Goal: Navigation & Orientation: Understand site structure

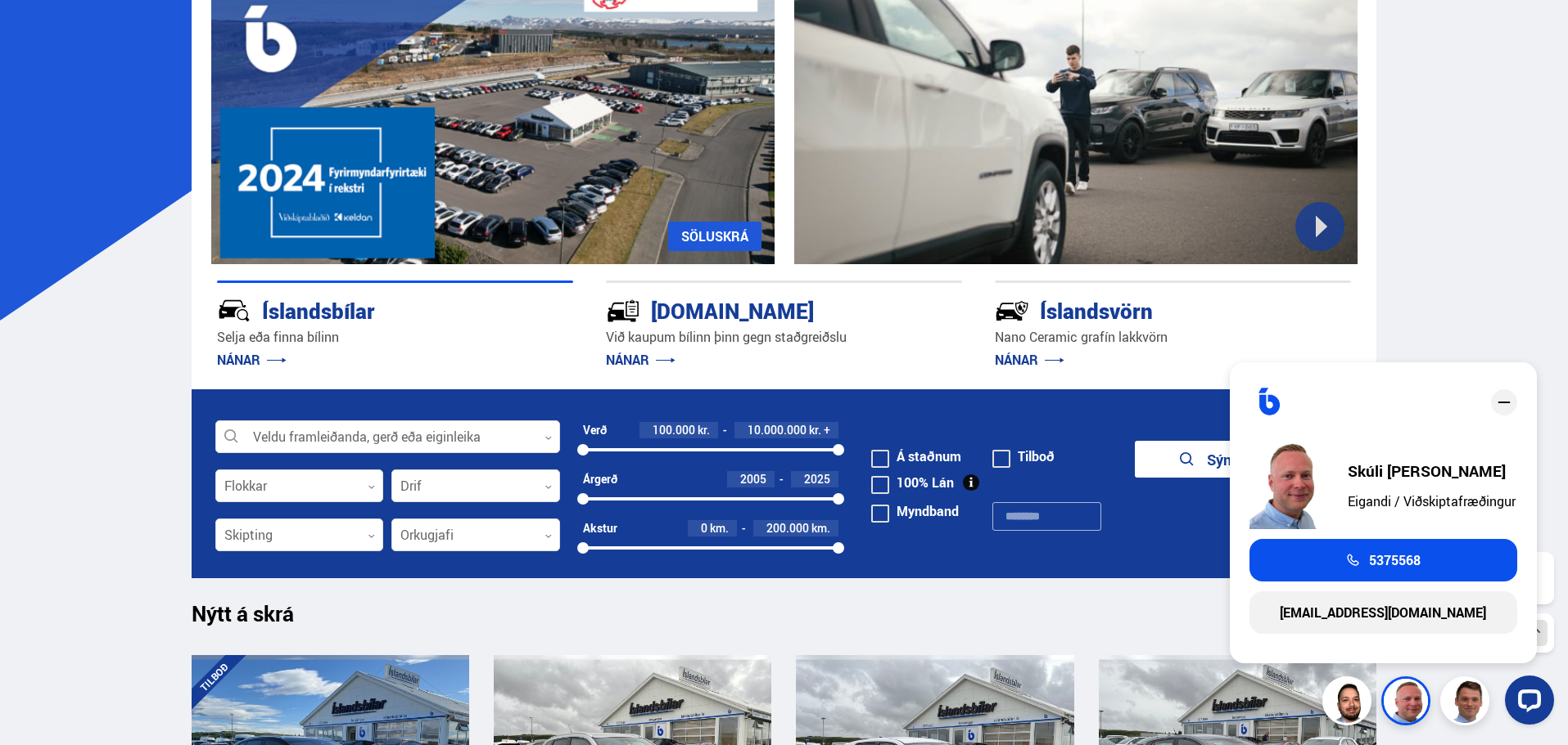
click at [1468, 711] on div at bounding box center [1449, 700] width 209 height 49
click at [1505, 401] on icon "close" at bounding box center [1503, 403] width 19 height 19
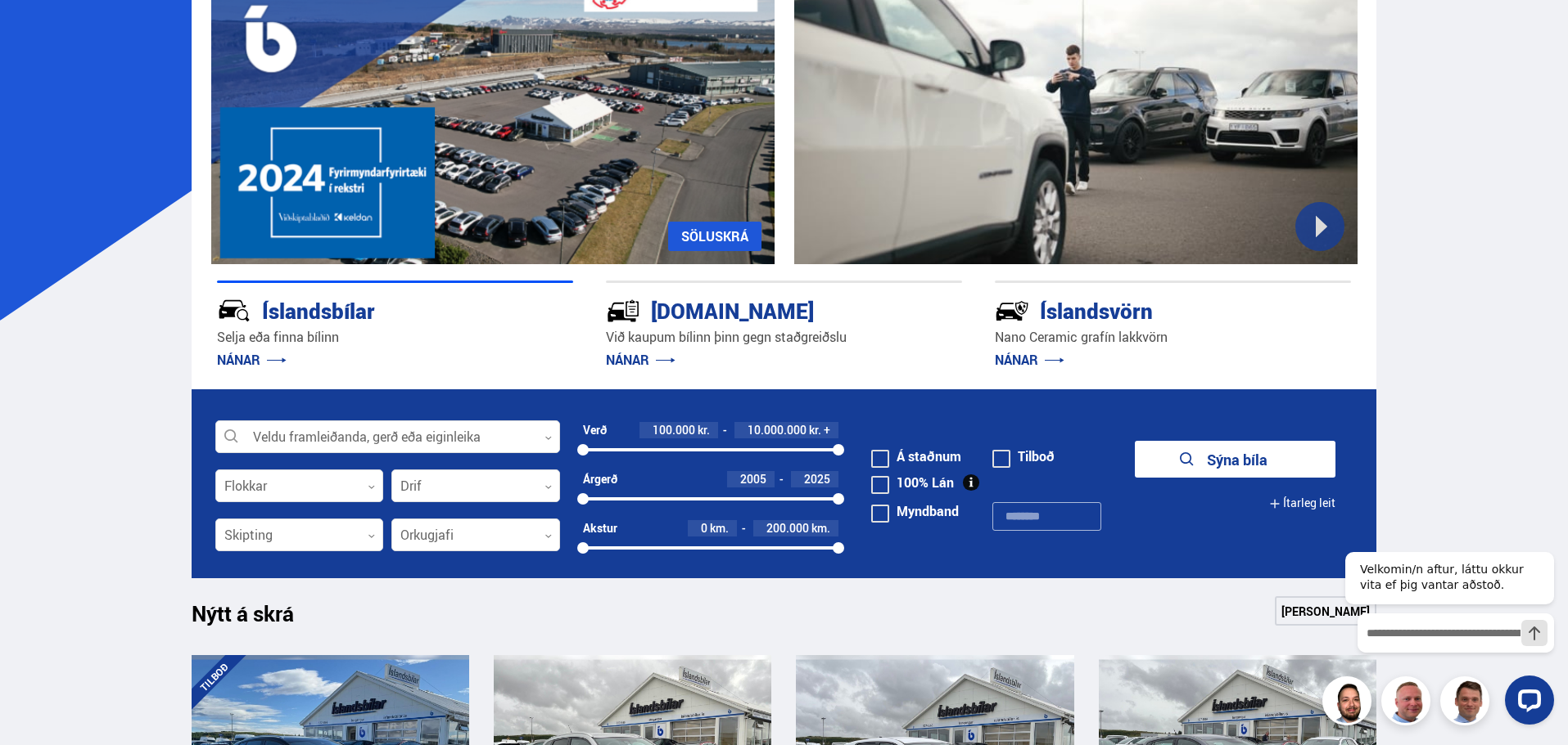
click at [1466, 697] on div at bounding box center [1449, 700] width 209 height 49
click at [1465, 704] on div at bounding box center [1449, 700] width 209 height 49
click at [1480, 703] on div at bounding box center [1449, 700] width 209 height 49
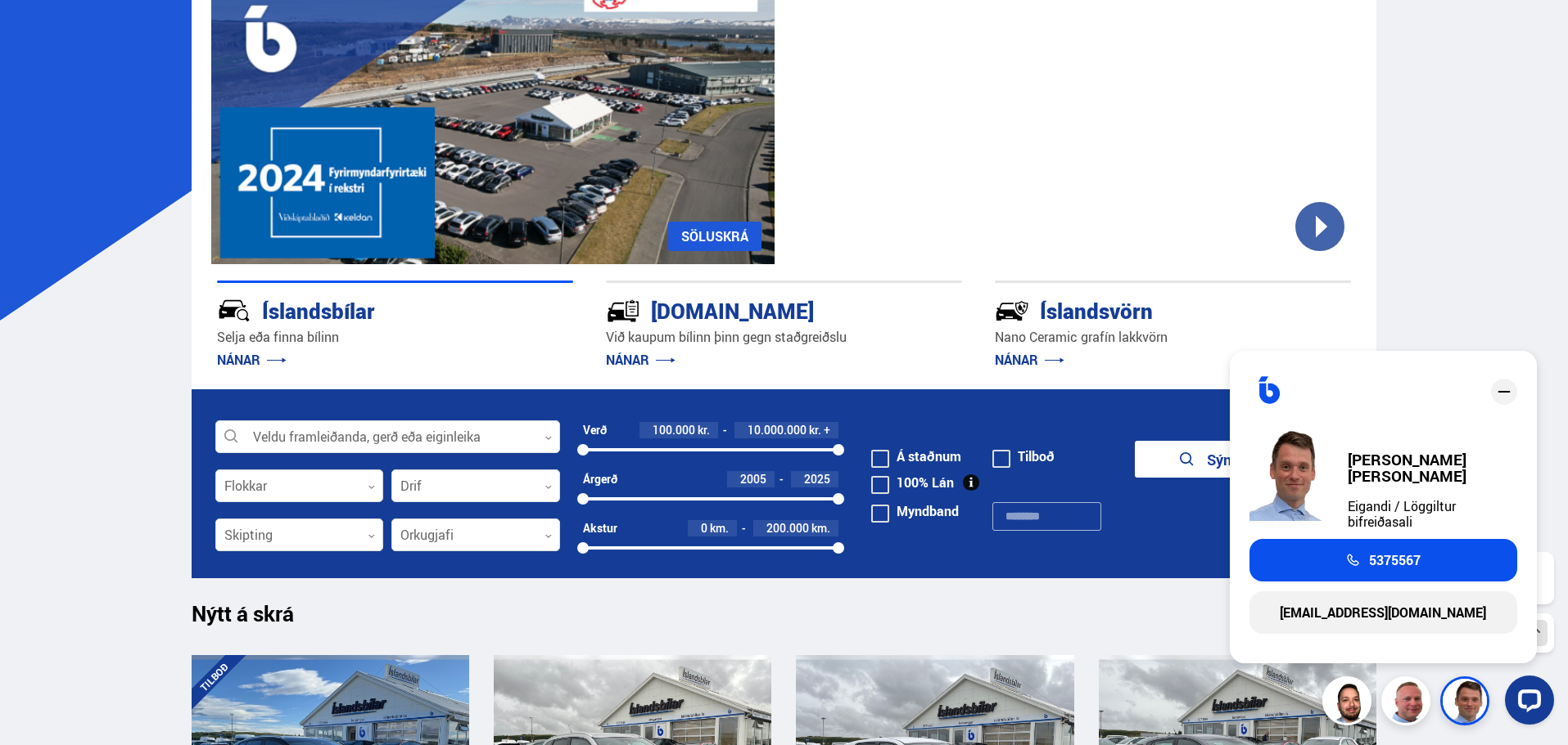
click at [1505, 402] on icon "close" at bounding box center [1503, 391] width 19 height 19
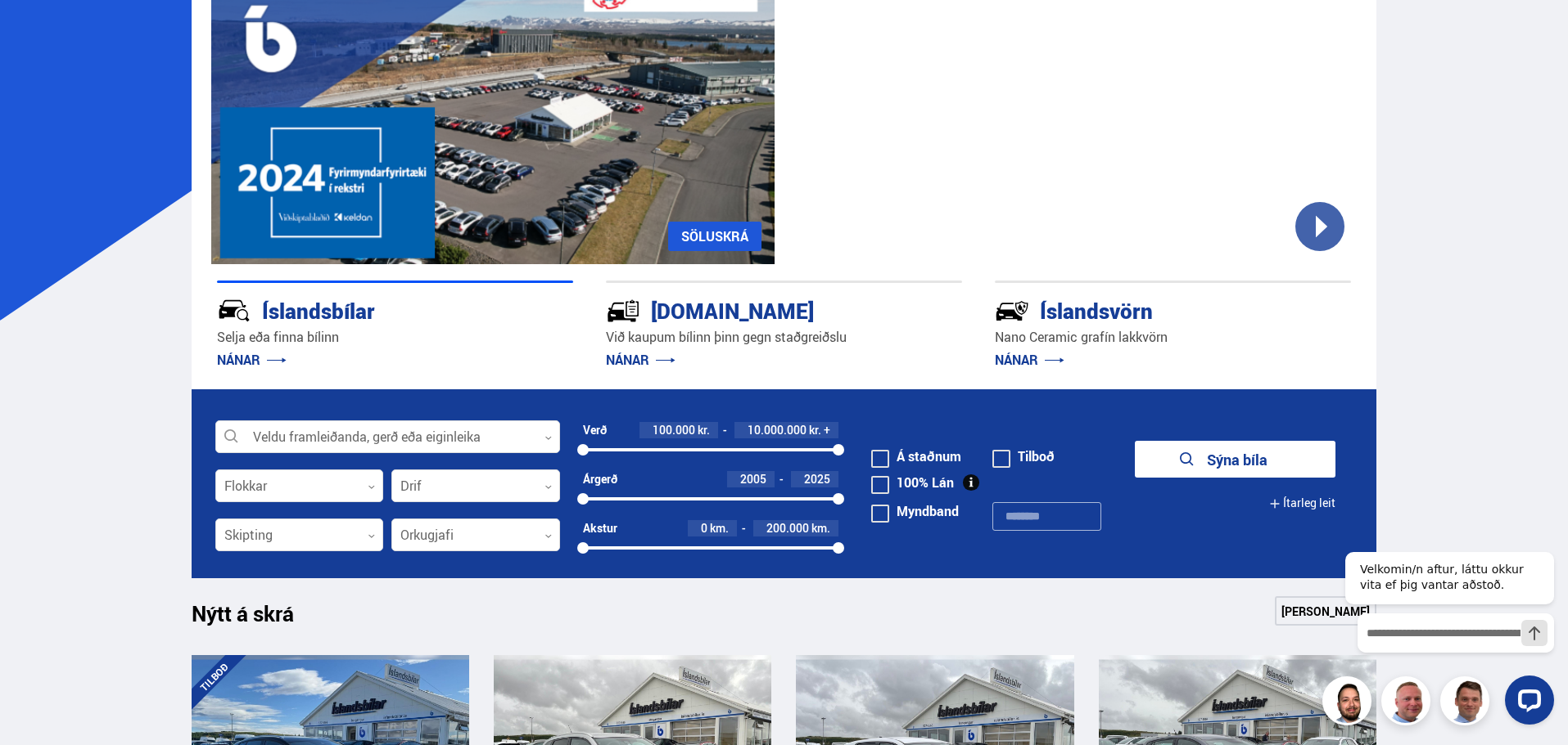
click at [1400, 700] on div at bounding box center [1449, 700] width 209 height 49
click at [1403, 700] on div at bounding box center [1449, 700] width 209 height 49
click at [1402, 708] on div at bounding box center [1449, 700] width 209 height 49
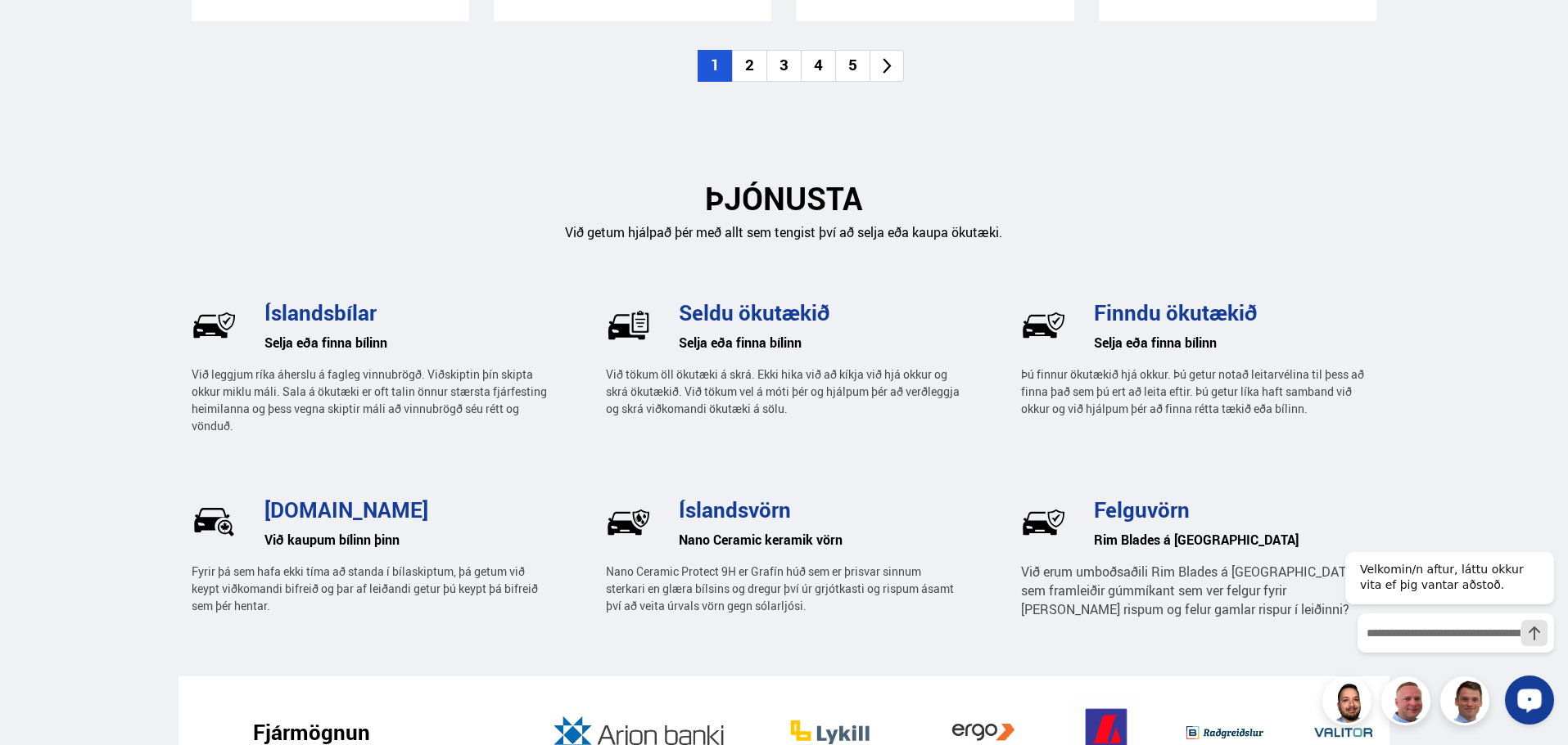
scroll to position [2537, 0]
